Goal: Answer question/provide support: Share knowledge or assist other users

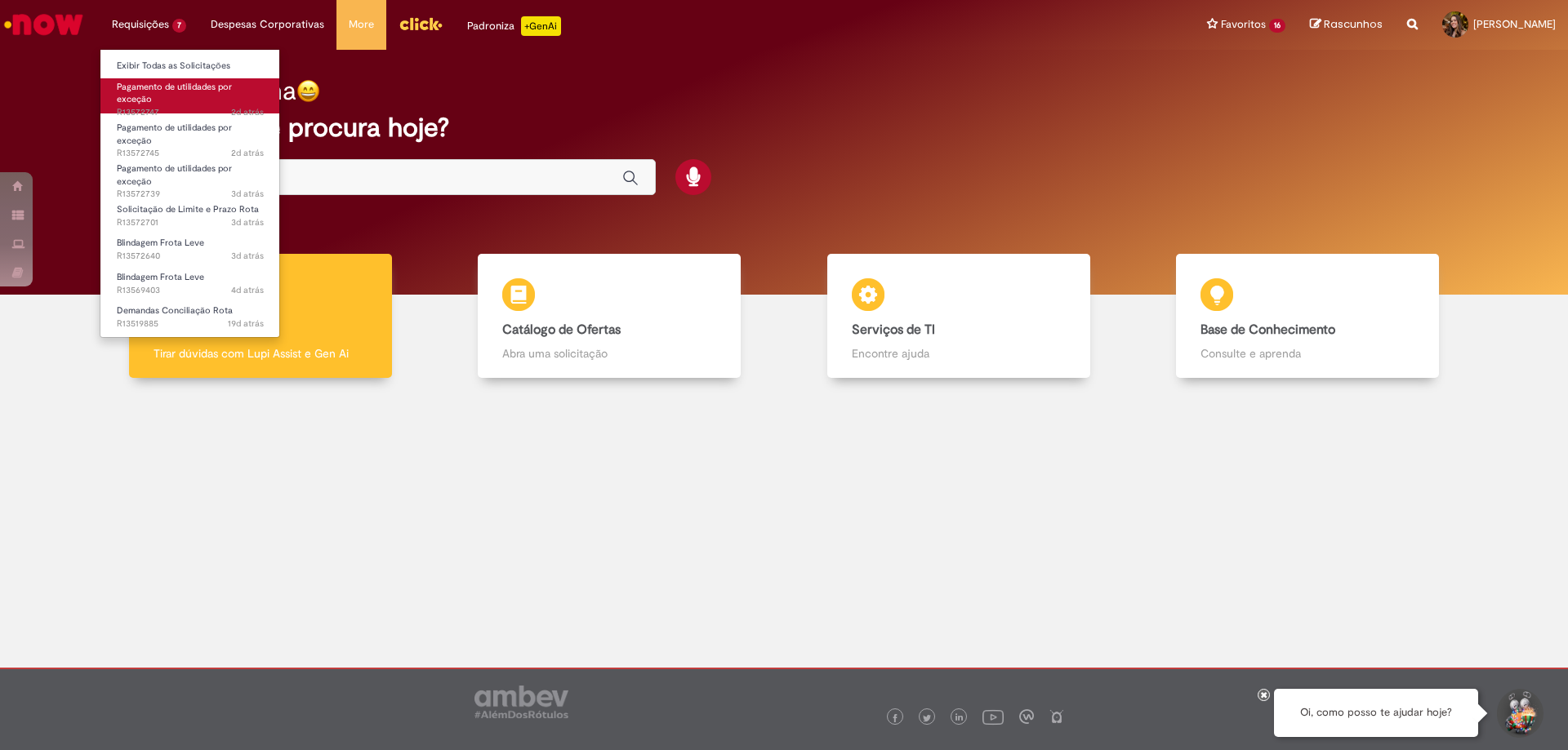
click at [162, 94] on link "Pagamento de utilidades por exceção 2d atrás 2 dias atrás R13572747" at bounding box center [191, 96] width 180 height 35
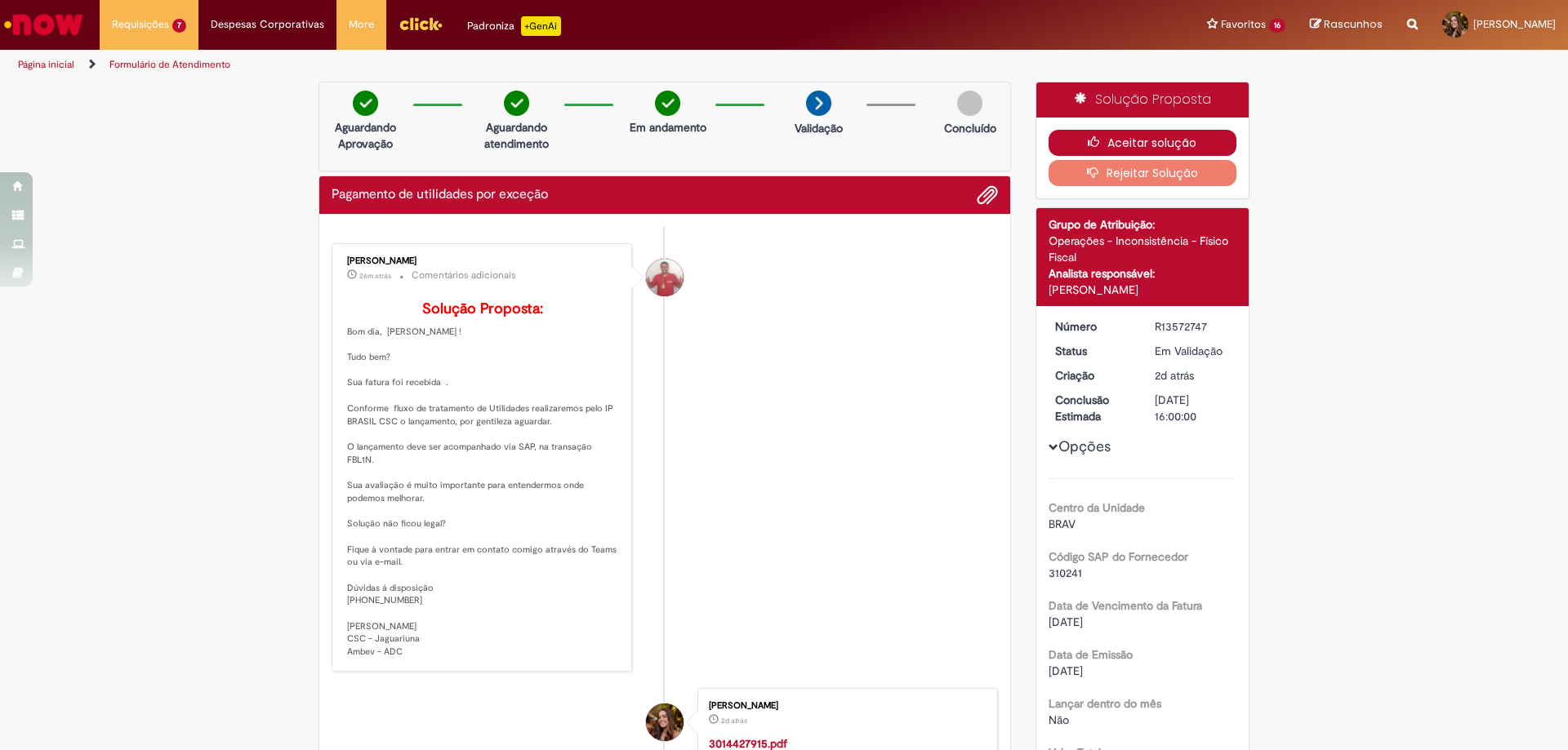
click at [1099, 144] on icon "button" at bounding box center [1098, 143] width 20 height 12
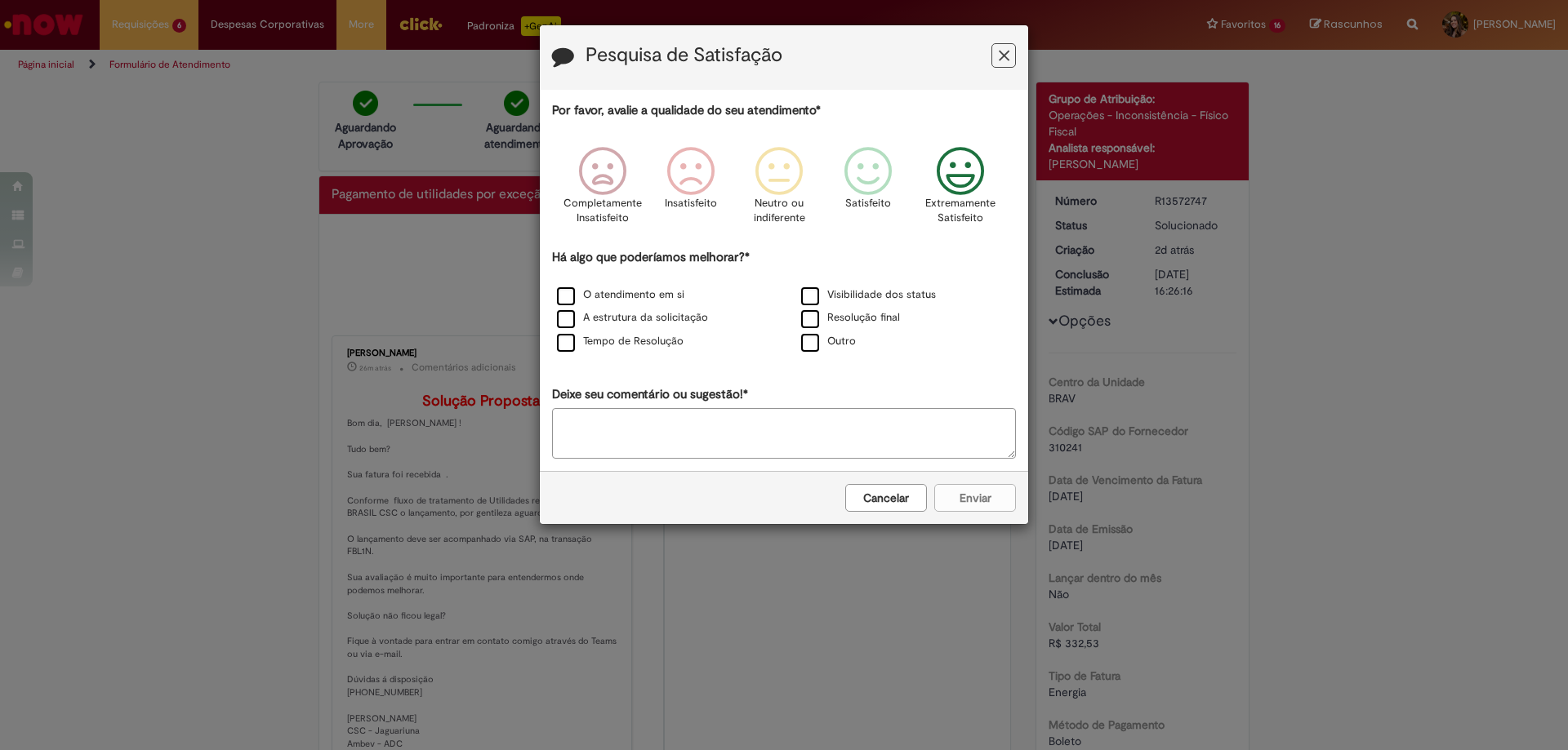
click at [976, 161] on icon "Feedback" at bounding box center [960, 172] width 62 height 49
click at [665, 319] on label "A estrutura da solicitação" at bounding box center [632, 318] width 151 height 16
click at [980, 496] on button "Enviar" at bounding box center [976, 498] width 82 height 27
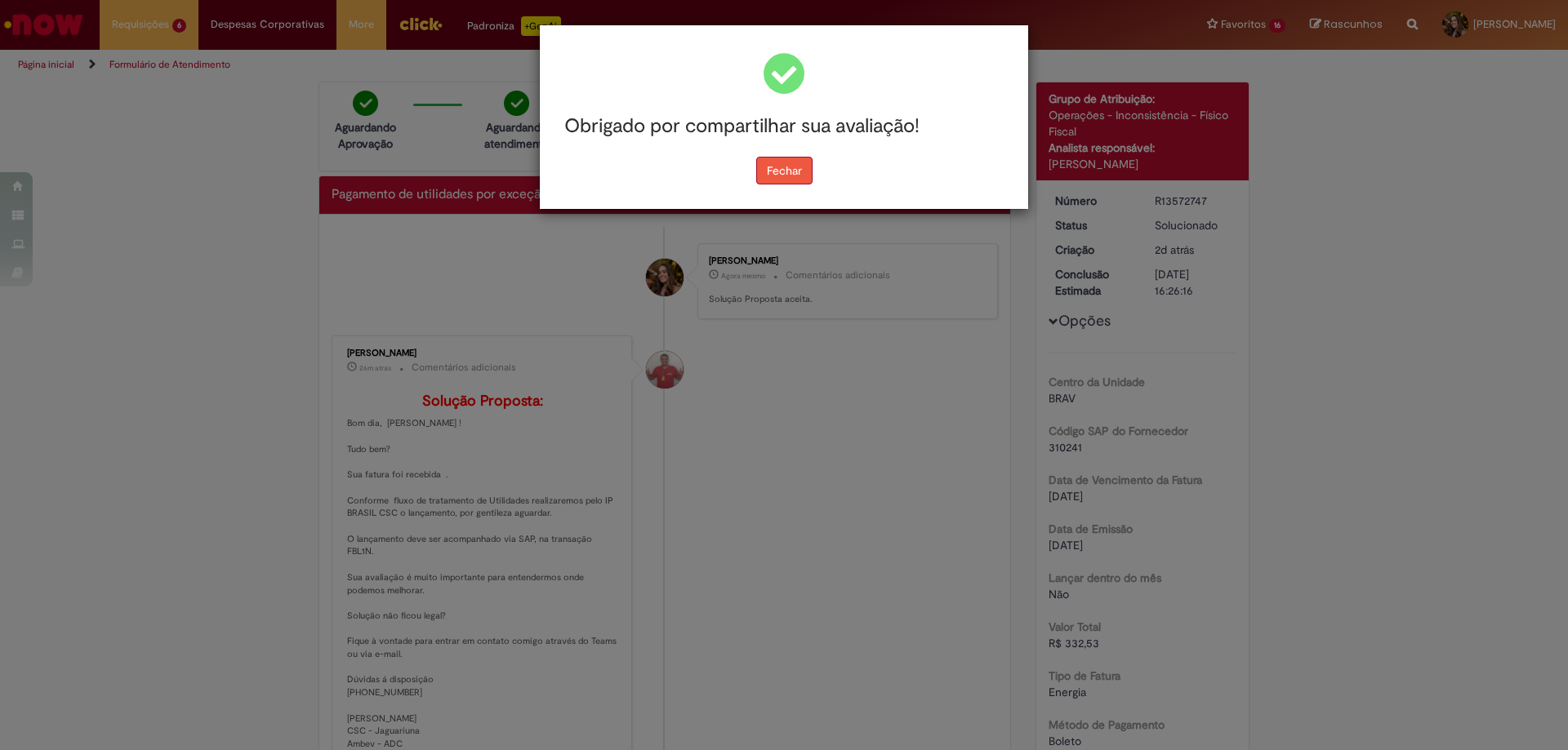
click at [775, 165] on button "Fechar" at bounding box center [784, 171] width 57 height 27
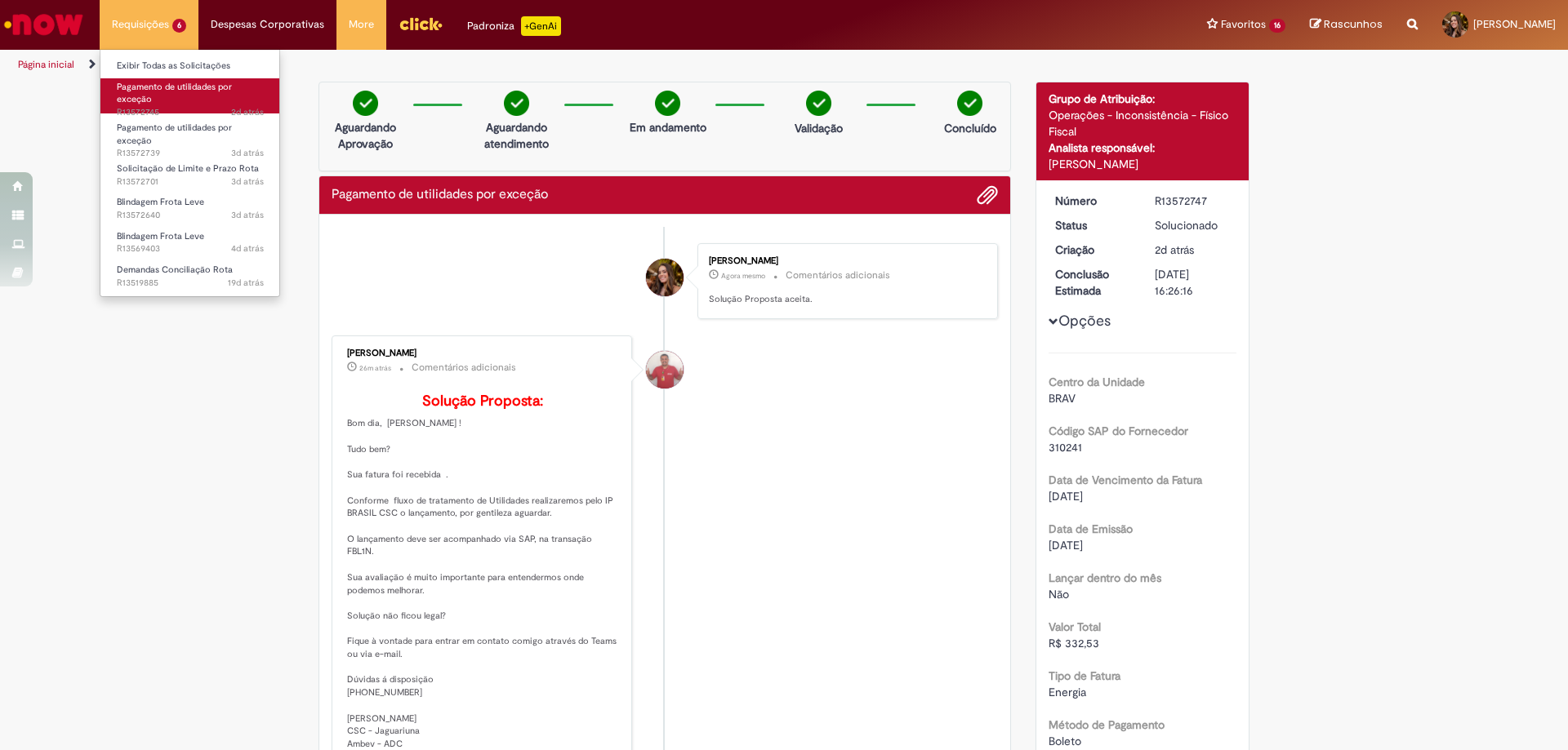
click at [148, 98] on span "Pagamento de utilidades por exceção" at bounding box center [175, 94] width 115 height 25
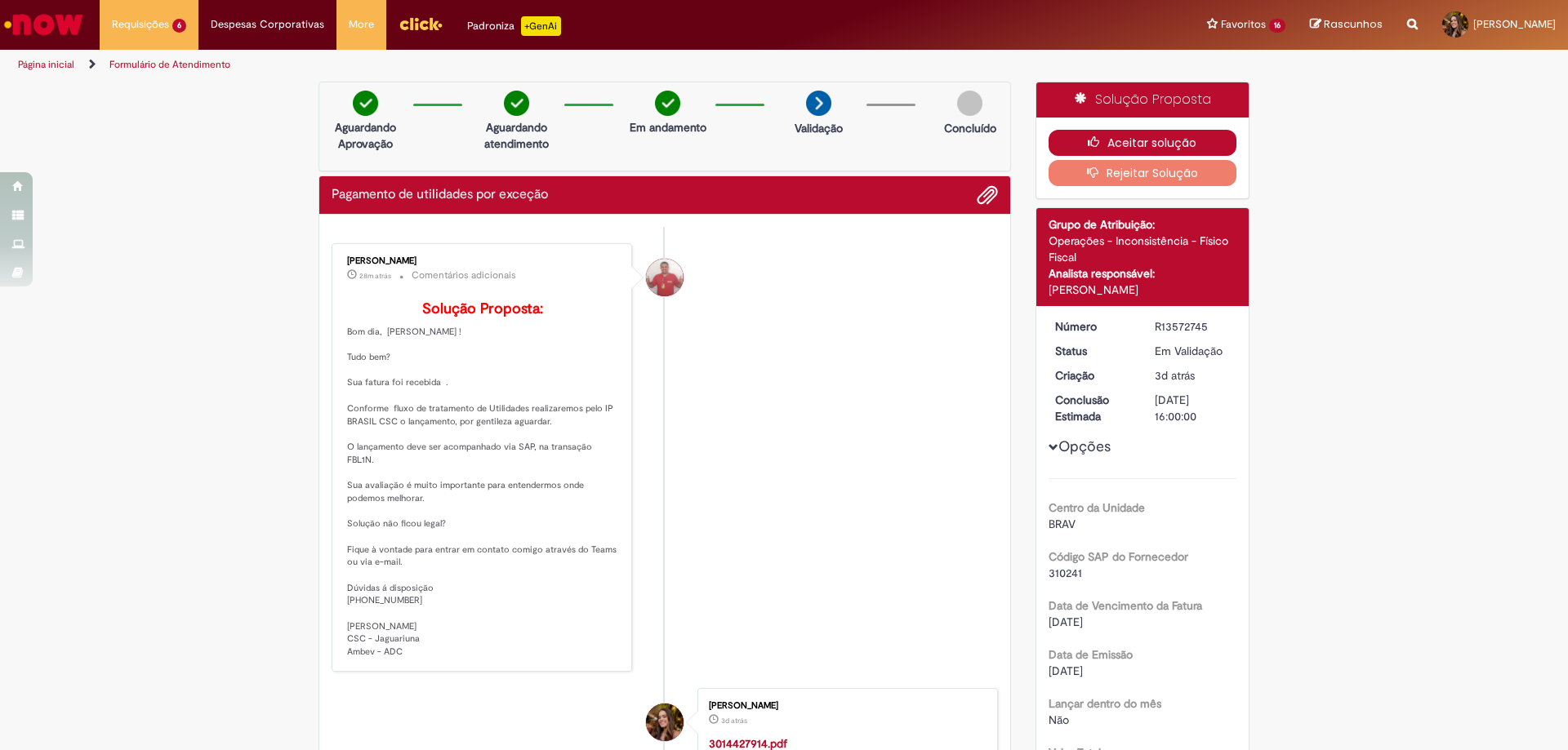
click at [1098, 141] on icon "button" at bounding box center [1098, 143] width 20 height 12
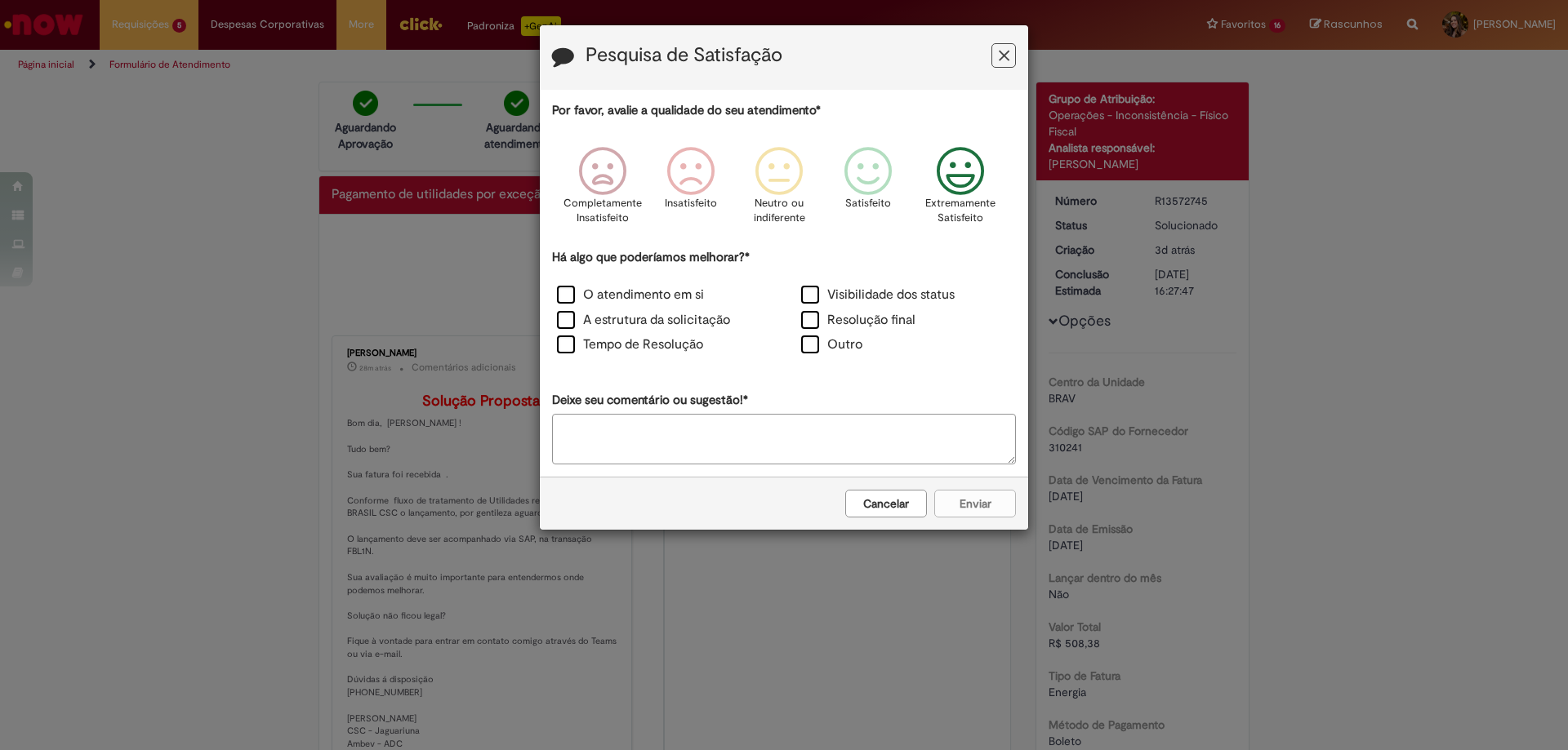
click at [977, 174] on icon "Feedback" at bounding box center [960, 172] width 62 height 49
click at [664, 319] on label "A estrutura da solicitação" at bounding box center [643, 320] width 173 height 19
click at [964, 503] on button "Enviar" at bounding box center [976, 504] width 82 height 27
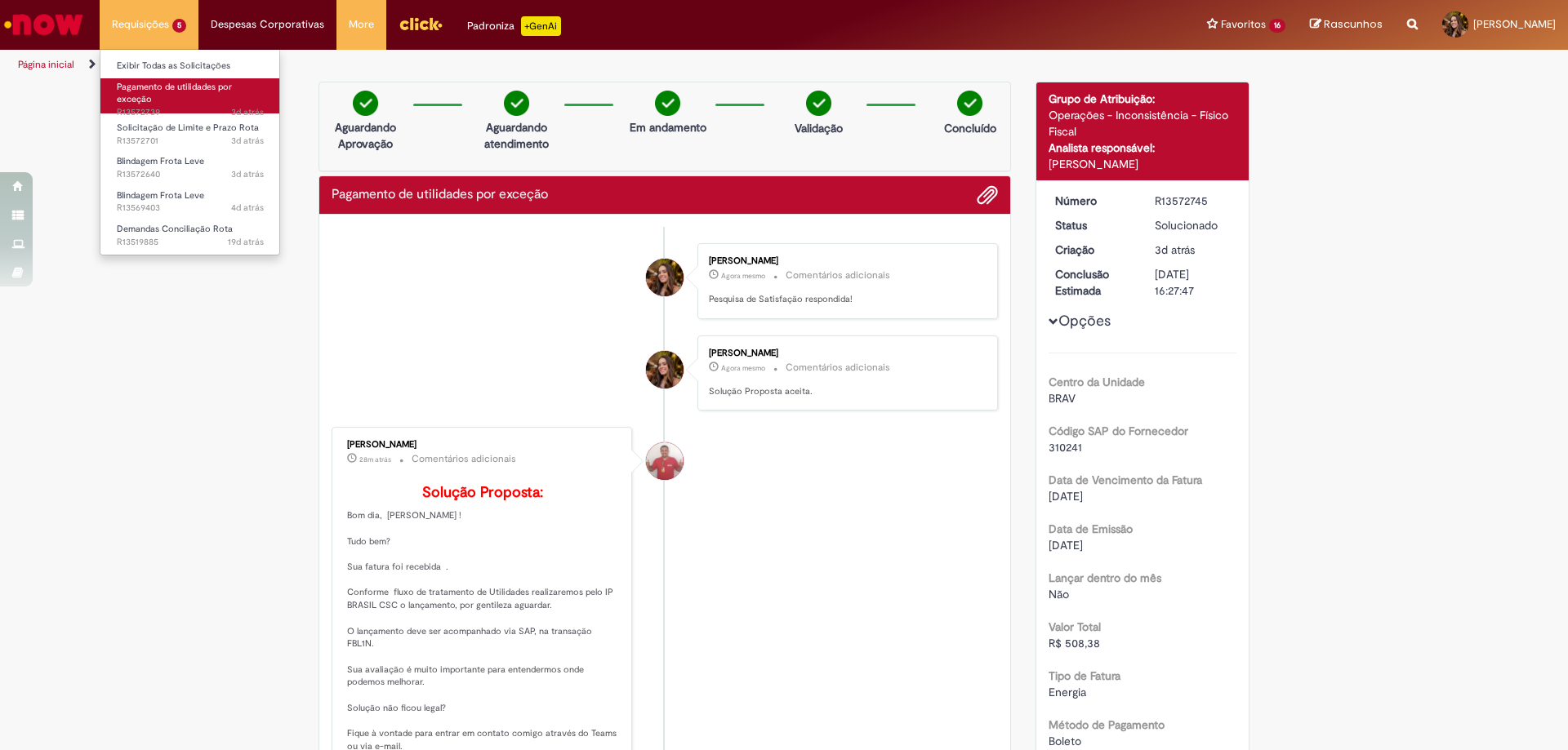
click at [145, 97] on span "Pagamento de utilidades por exceção" at bounding box center [175, 94] width 115 height 25
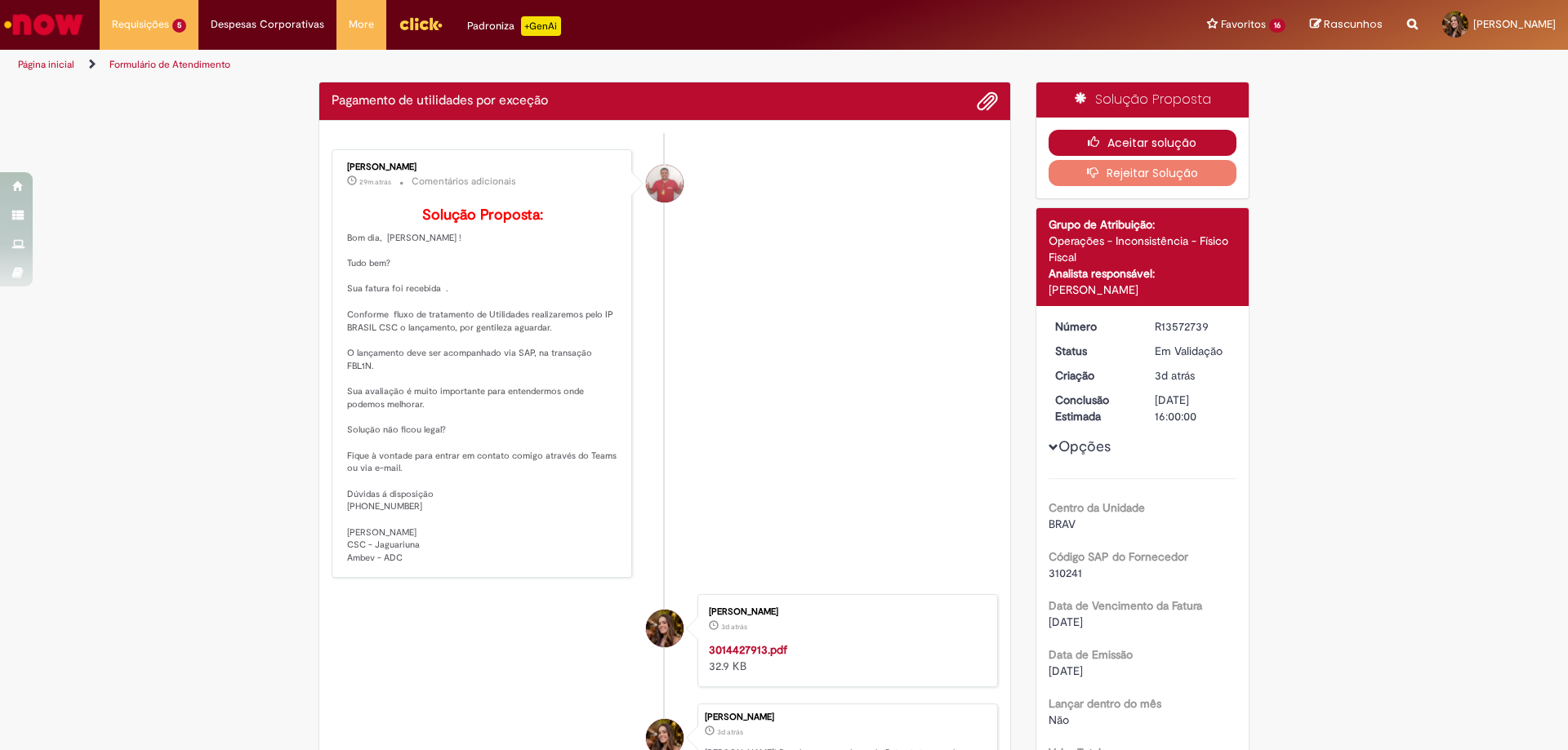
click at [1133, 137] on button "Aceitar solução" at bounding box center [1143, 143] width 189 height 26
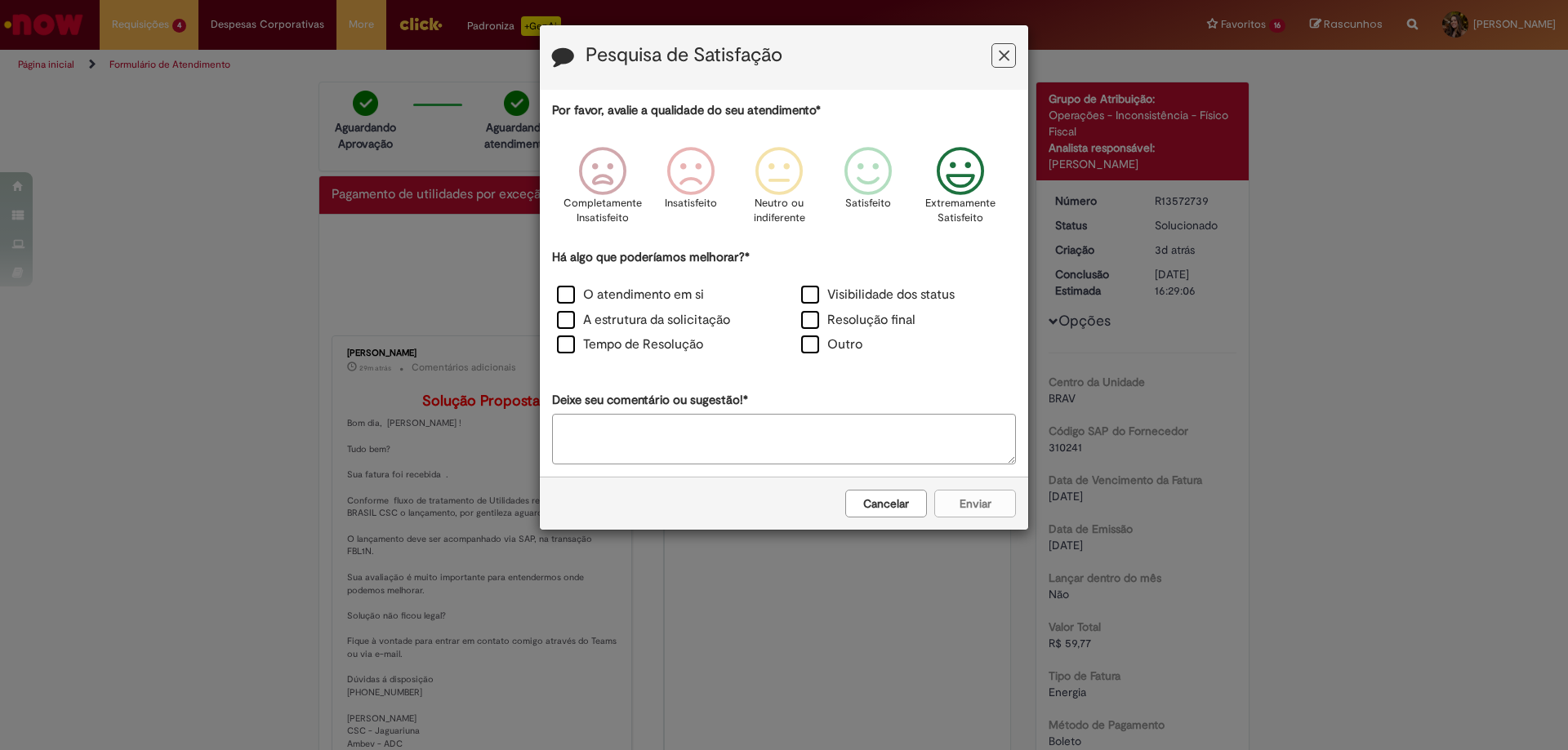
click at [959, 207] on p "Extremamente Satisfeito" at bounding box center [960, 211] width 70 height 30
click at [618, 325] on label "A estrutura da solicitação" at bounding box center [643, 320] width 173 height 19
click at [981, 498] on button "Enviar" at bounding box center [976, 504] width 82 height 27
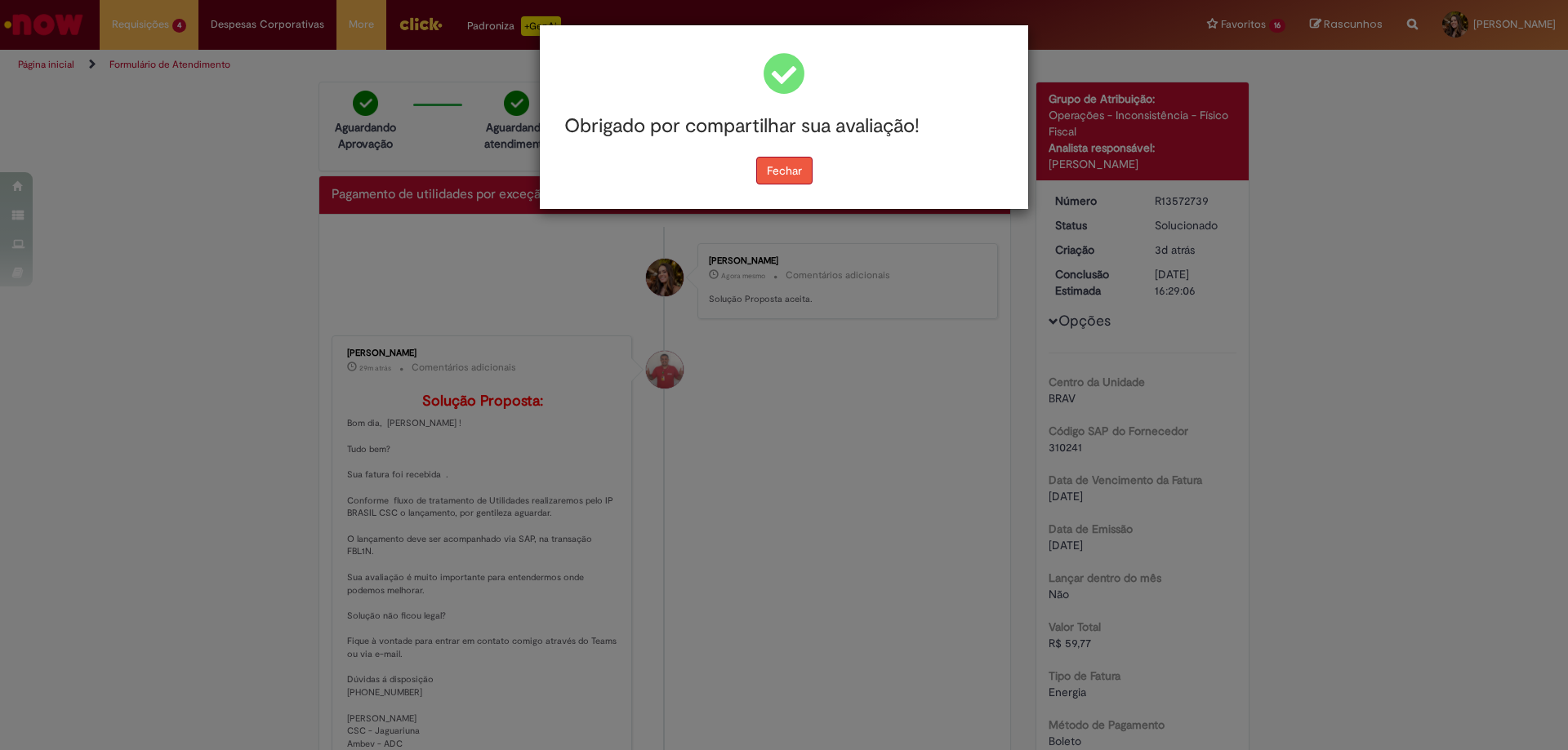
drag, startPoint x: 790, startPoint y: 177, endPoint x: 410, endPoint y: 131, distance: 382.8
click at [790, 177] on button "Fechar" at bounding box center [784, 171] width 57 height 27
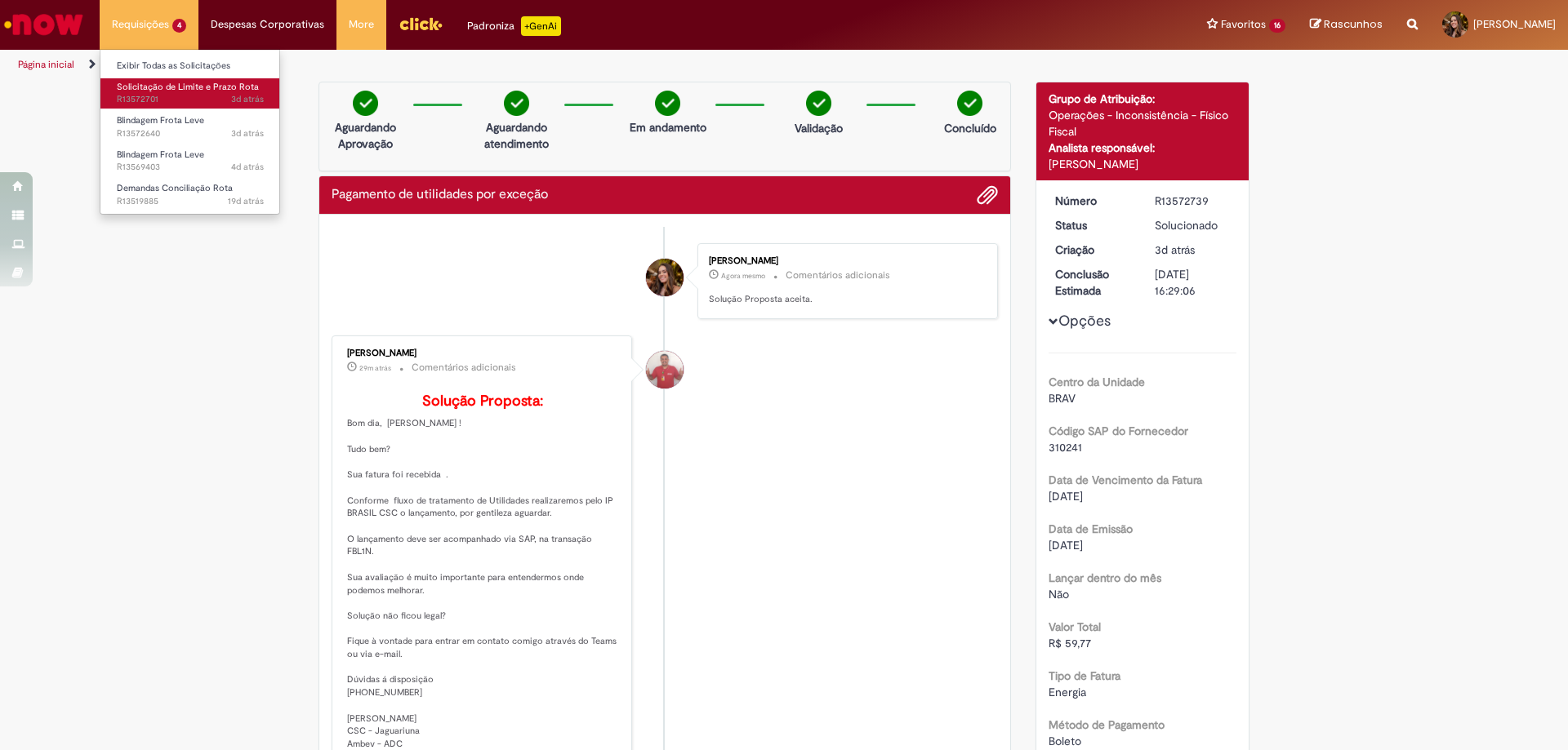
click at [185, 87] on span "Solicitação de Limite e Prazo Rota" at bounding box center [188, 87] width 142 height 13
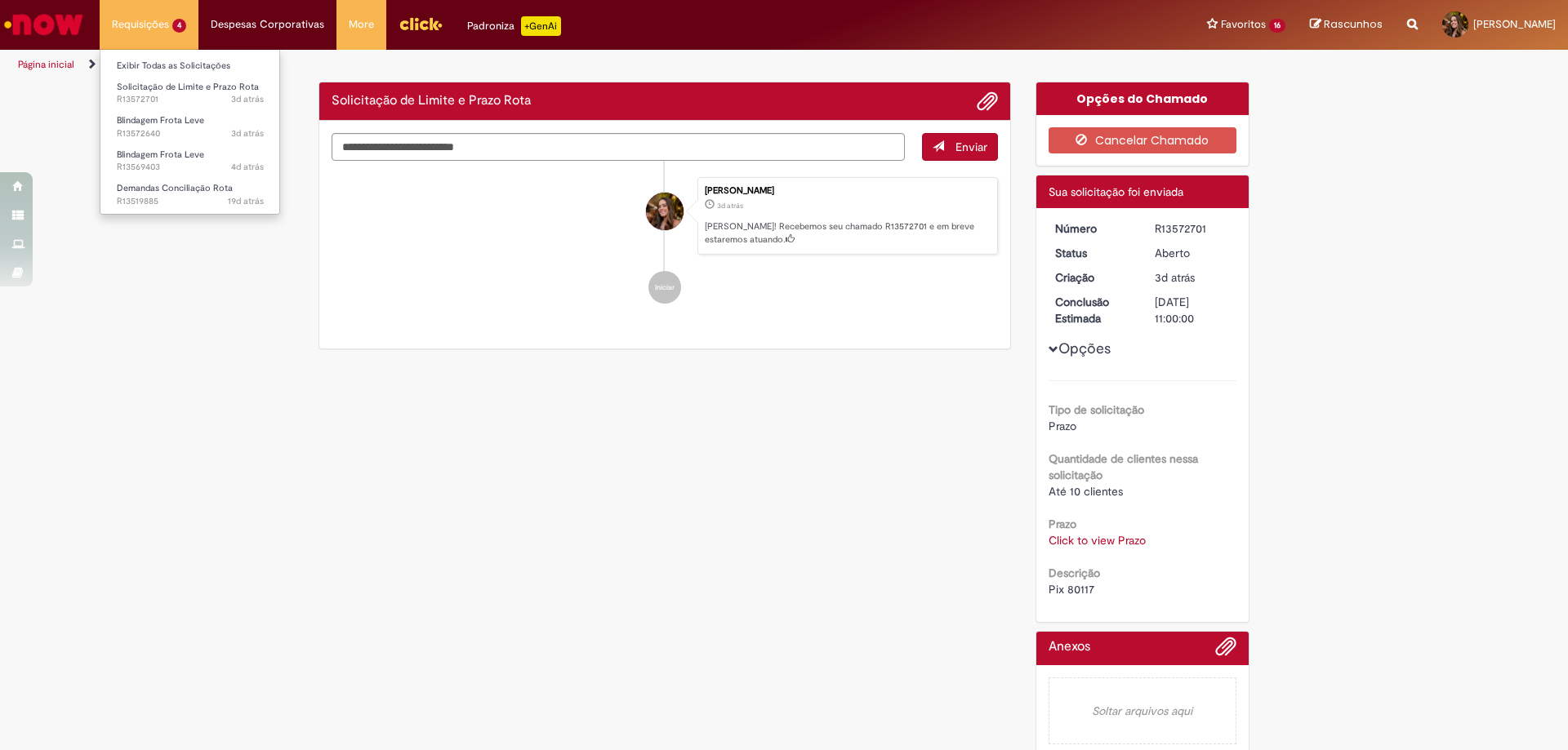
click at [171, 111] on li "Blindagem Frota Leve 3d atrás 3 dias atrás R13572640" at bounding box center [191, 125] width 180 height 33
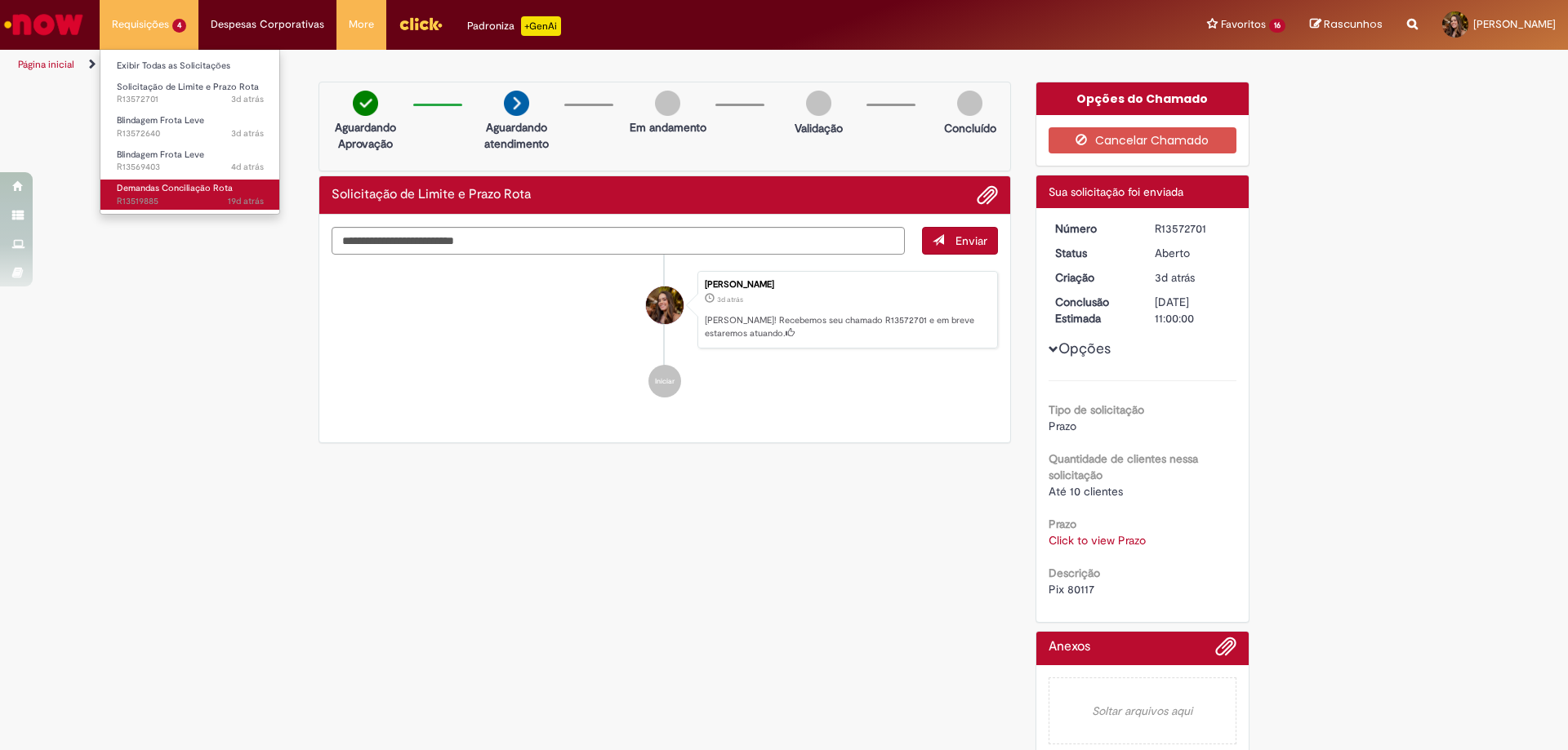
click at [187, 185] on span "Demandas Conciliação Rota" at bounding box center [175, 188] width 116 height 13
